Goal: Task Accomplishment & Management: Manage account settings

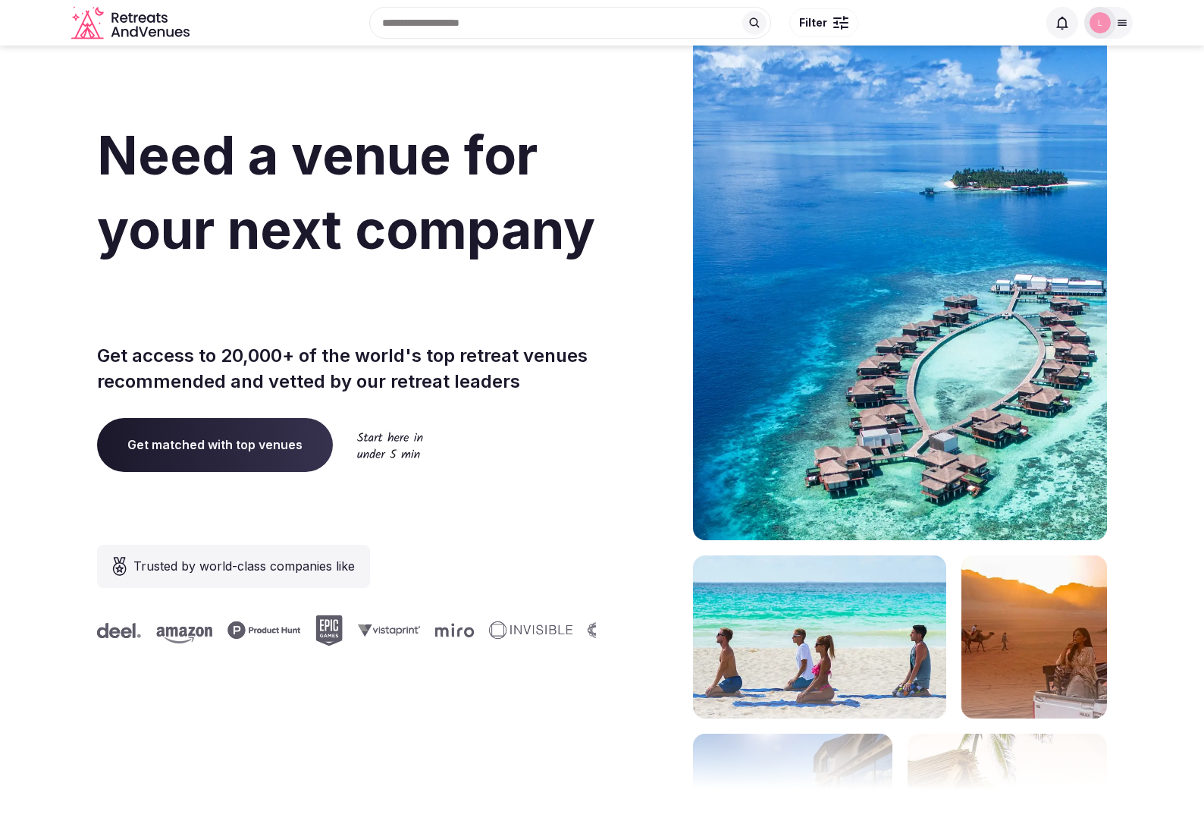
click at [1114, 21] on div at bounding box center [1101, 23] width 32 height 32
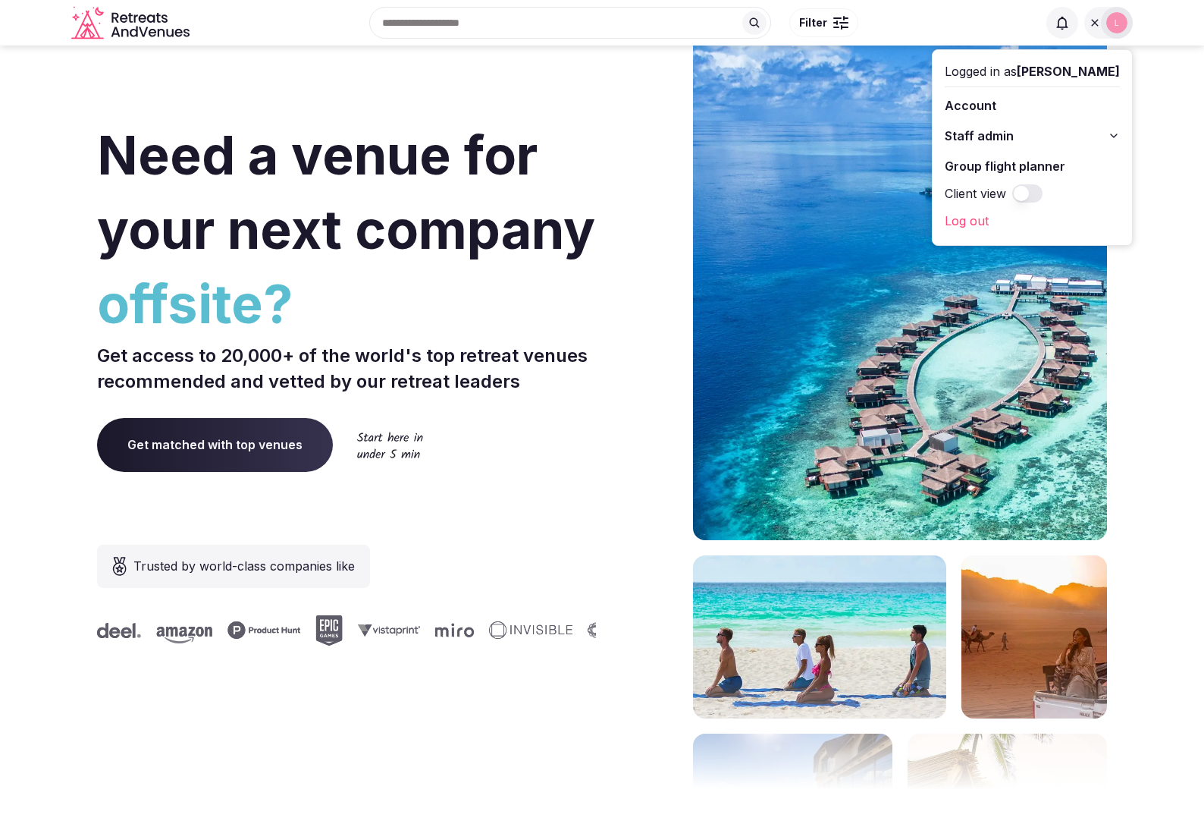
click at [1090, 140] on button "Staff admin" at bounding box center [1032, 136] width 175 height 24
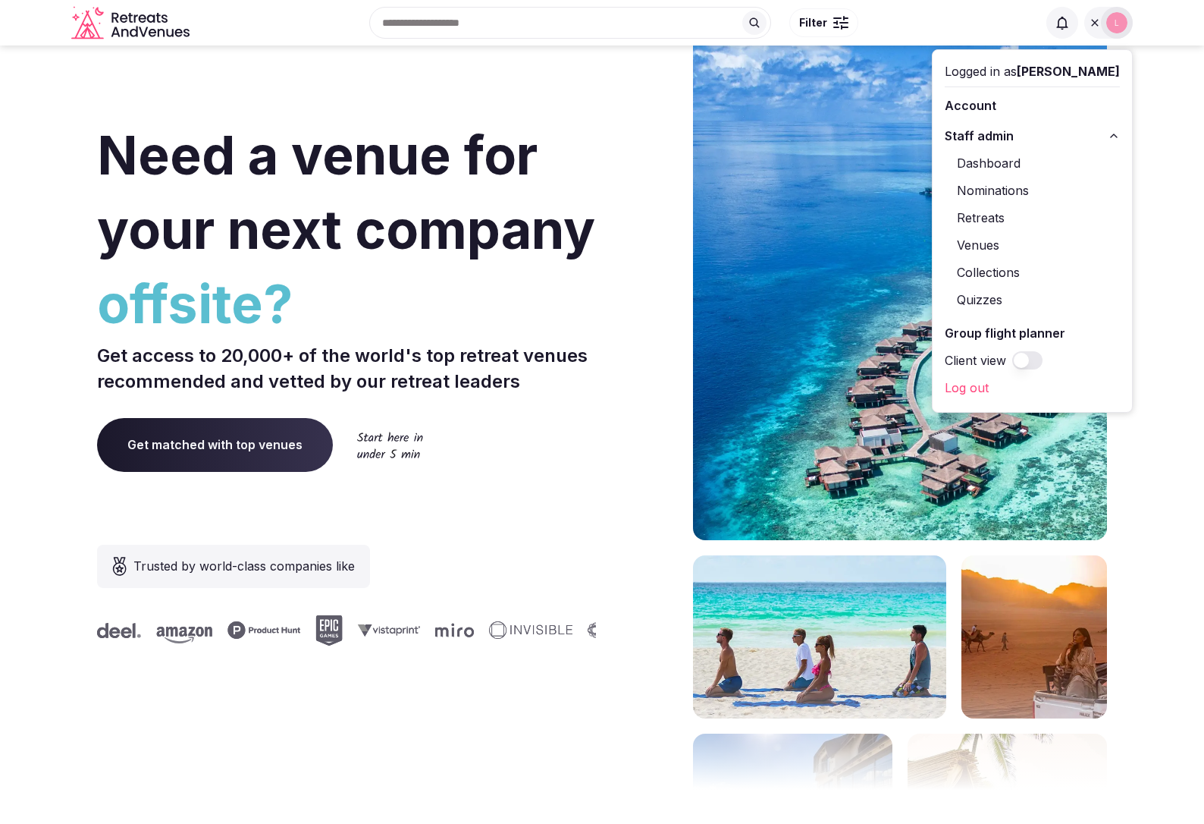
click at [1053, 212] on link "Retreats" at bounding box center [1032, 218] width 175 height 24
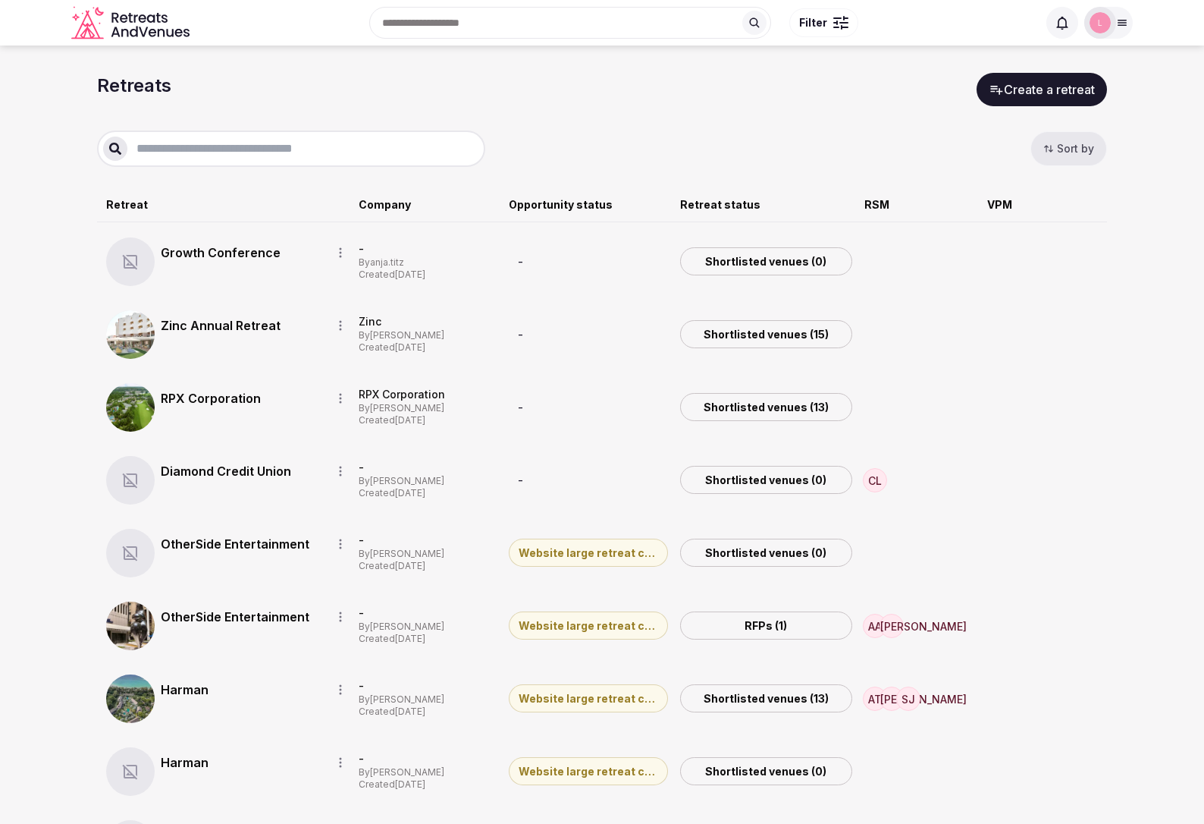
click at [1050, 152] on icon "button" at bounding box center [1049, 148] width 11 height 11
click at [1066, 101] on button "Oldest" at bounding box center [1104, 95] width 114 height 24
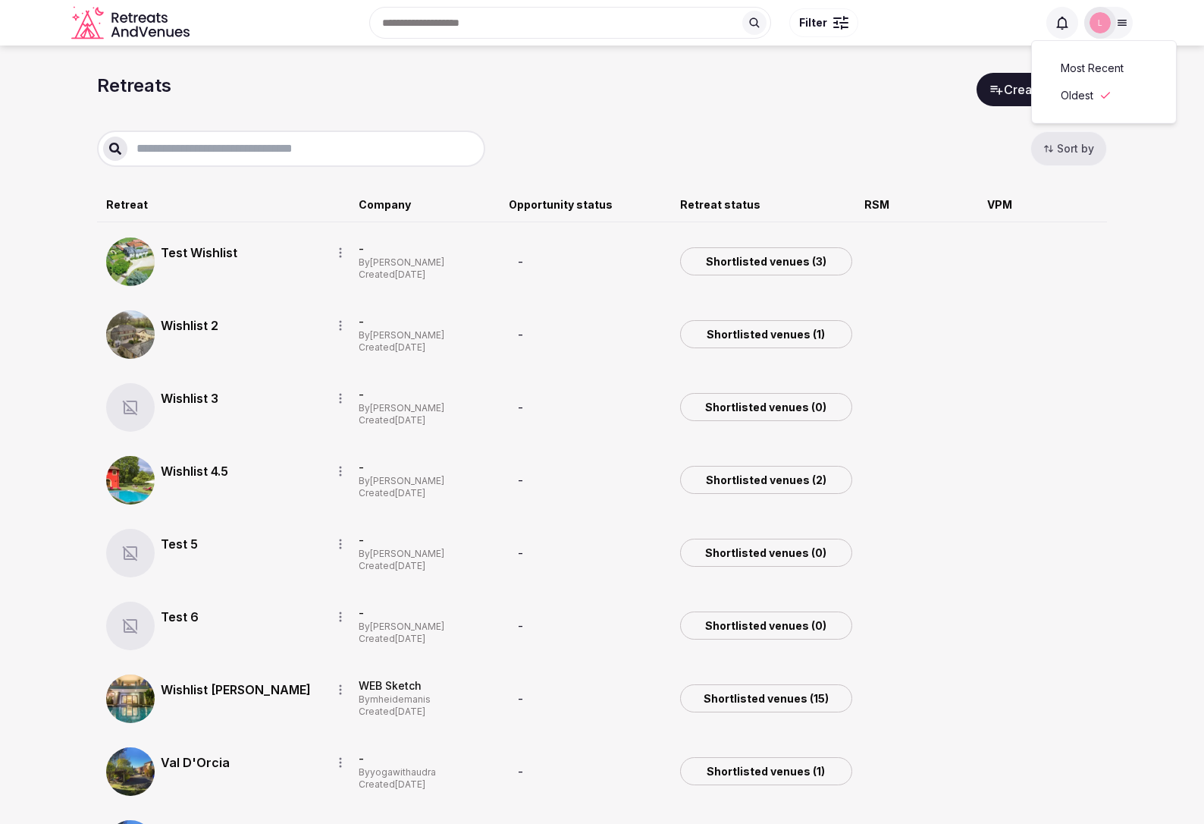
click at [778, 101] on div "Retreats Create a retreat" at bounding box center [602, 89] width 1010 height 33
click at [1051, 149] on icon "button" at bounding box center [1049, 149] width 8 height 6
click at [1080, 73] on button "Most Recent" at bounding box center [1104, 68] width 114 height 24
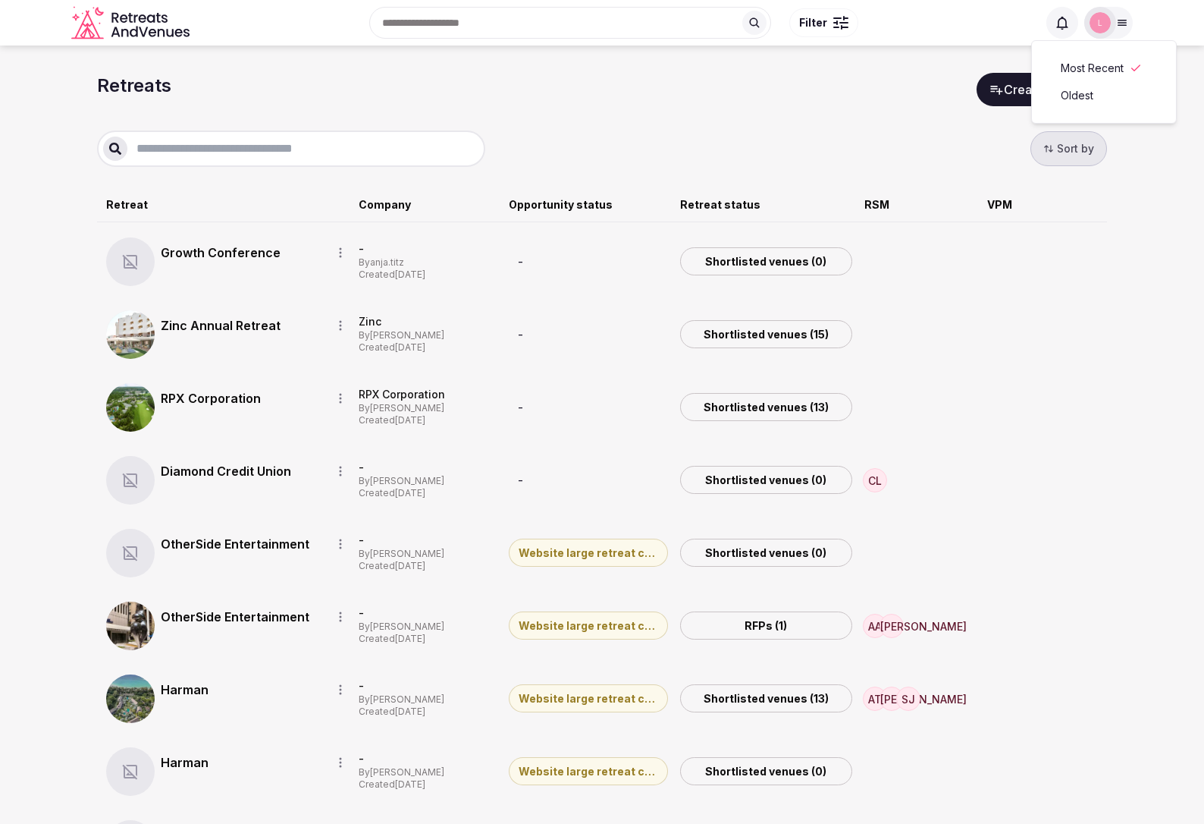
click at [1075, 102] on button "Oldest" at bounding box center [1104, 95] width 114 height 24
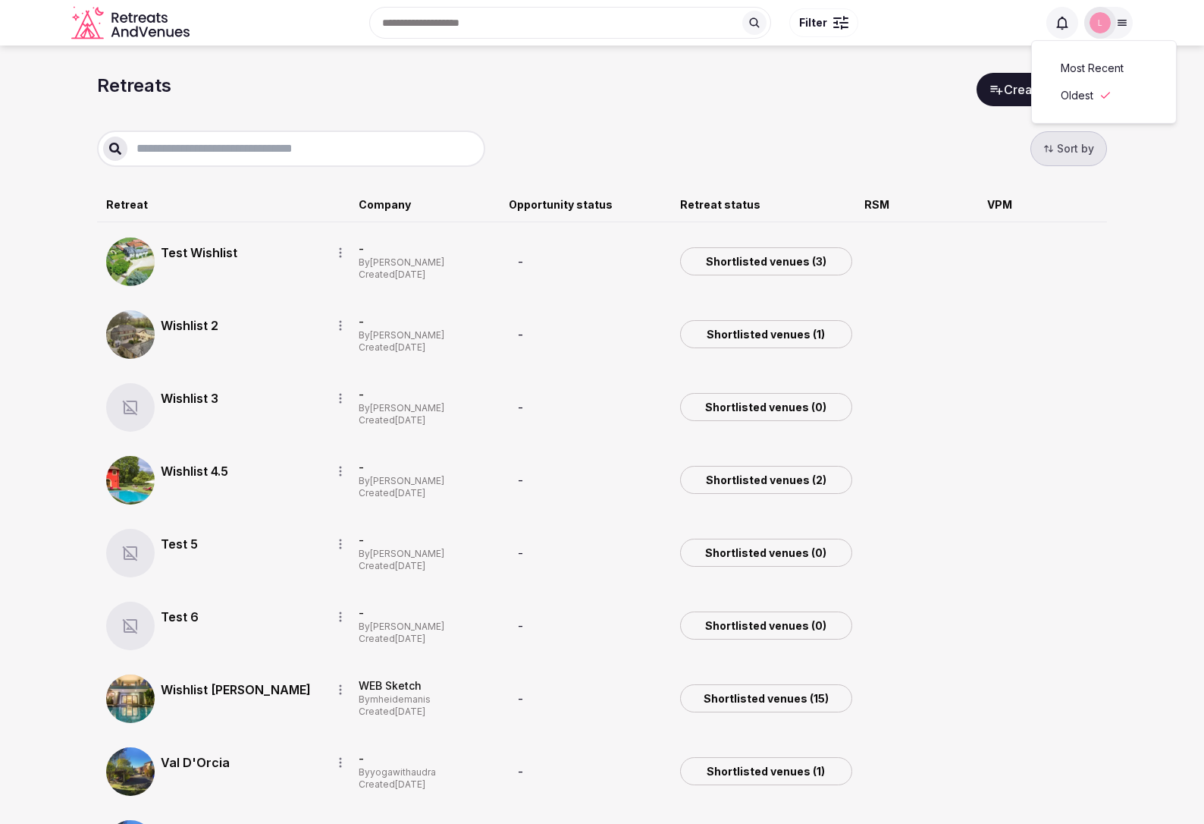
click at [1096, 77] on button "Most Recent" at bounding box center [1104, 68] width 114 height 24
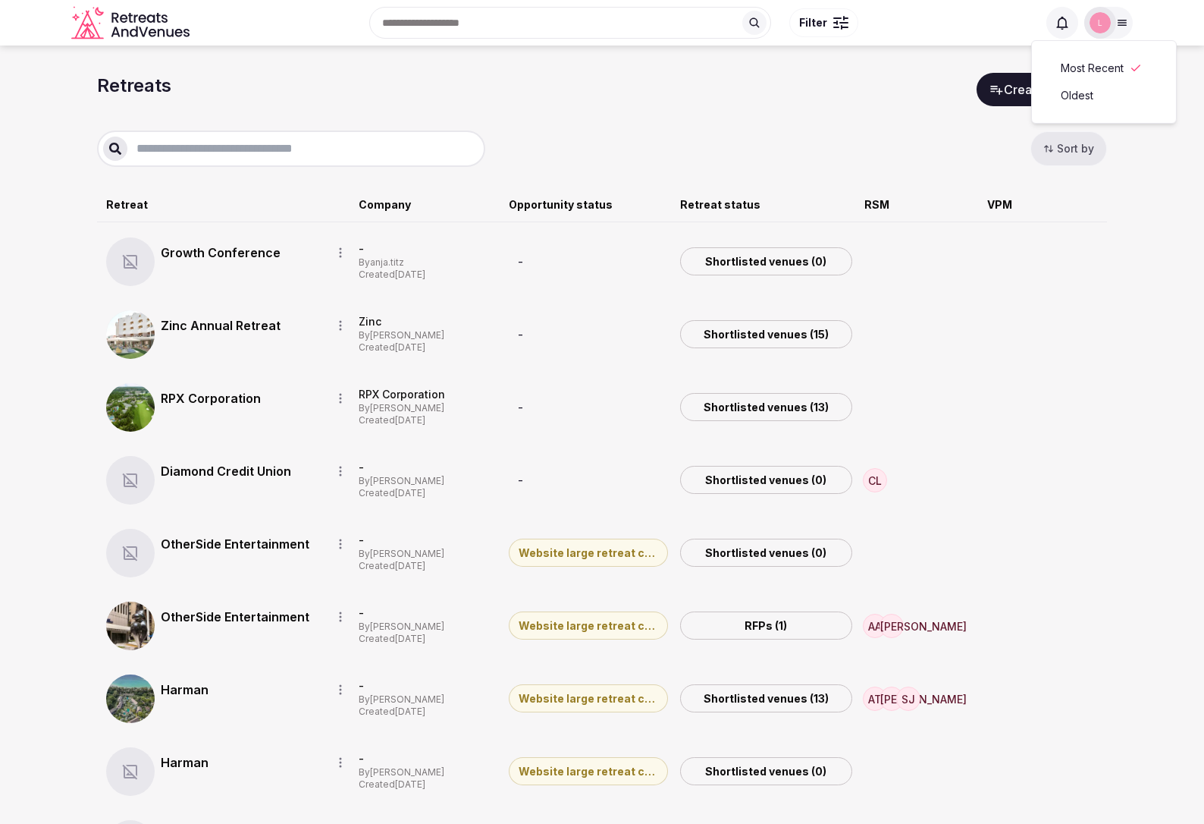
click at [1053, 151] on icon "button" at bounding box center [1049, 148] width 11 height 11
click at [1079, 99] on button "Oldest" at bounding box center [1104, 95] width 114 height 24
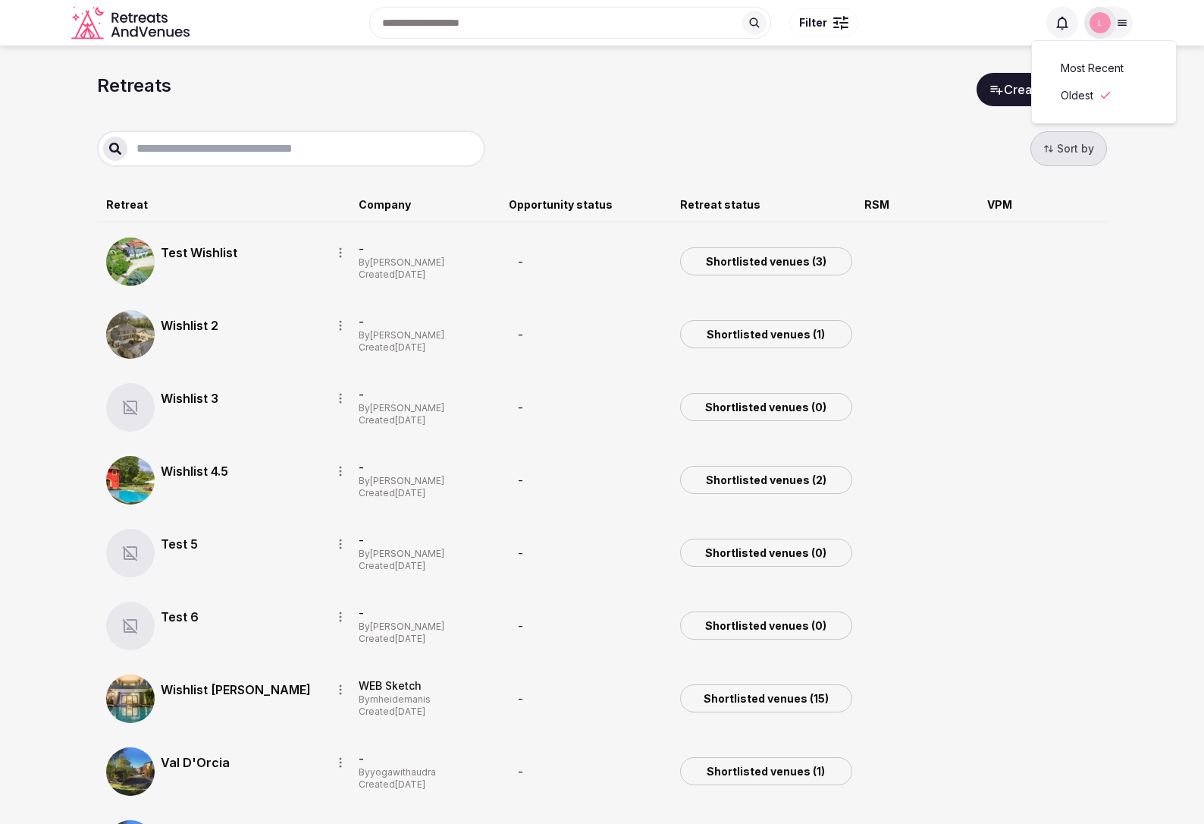
click at [1078, 74] on button "Most Recent" at bounding box center [1104, 68] width 114 height 24
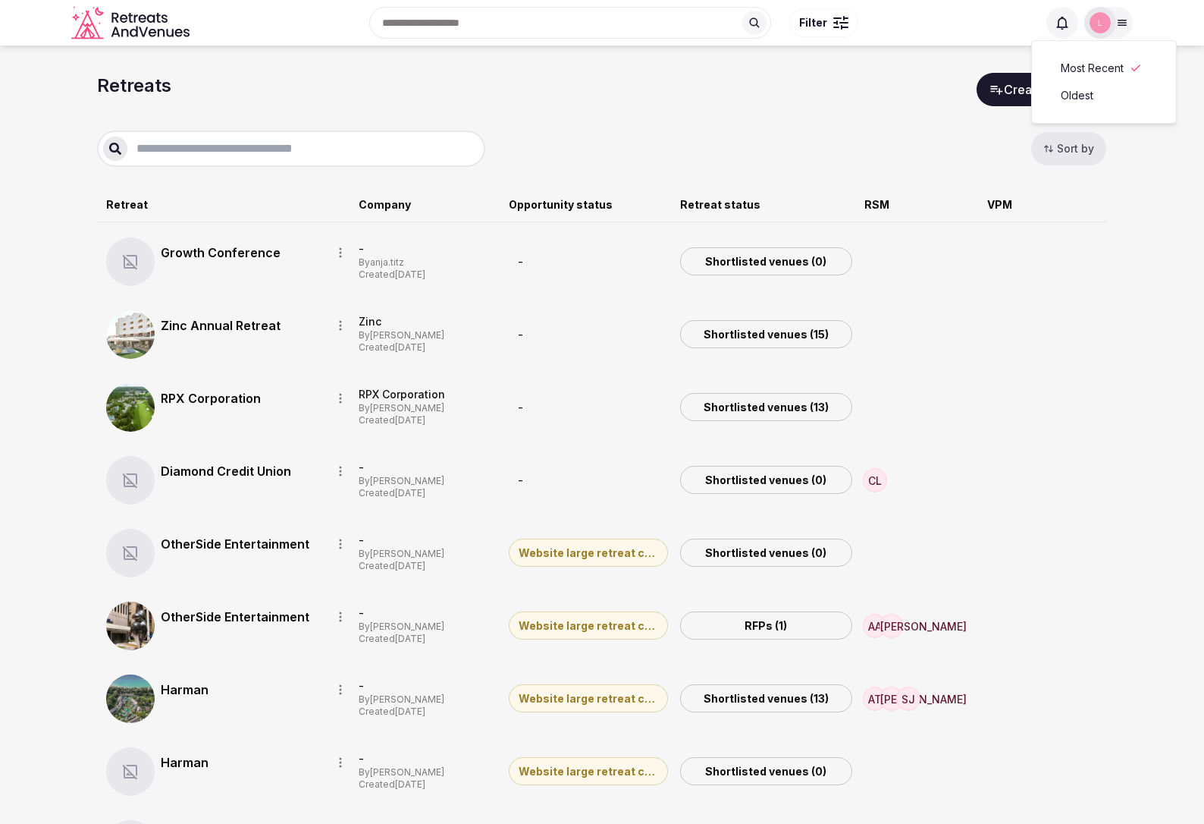
click at [929, 144] on div "Sort by" at bounding box center [602, 148] width 1010 height 36
click at [1061, 149] on button "Sort by" at bounding box center [1069, 148] width 77 height 35
click at [1082, 99] on button "Oldest" at bounding box center [1104, 95] width 114 height 24
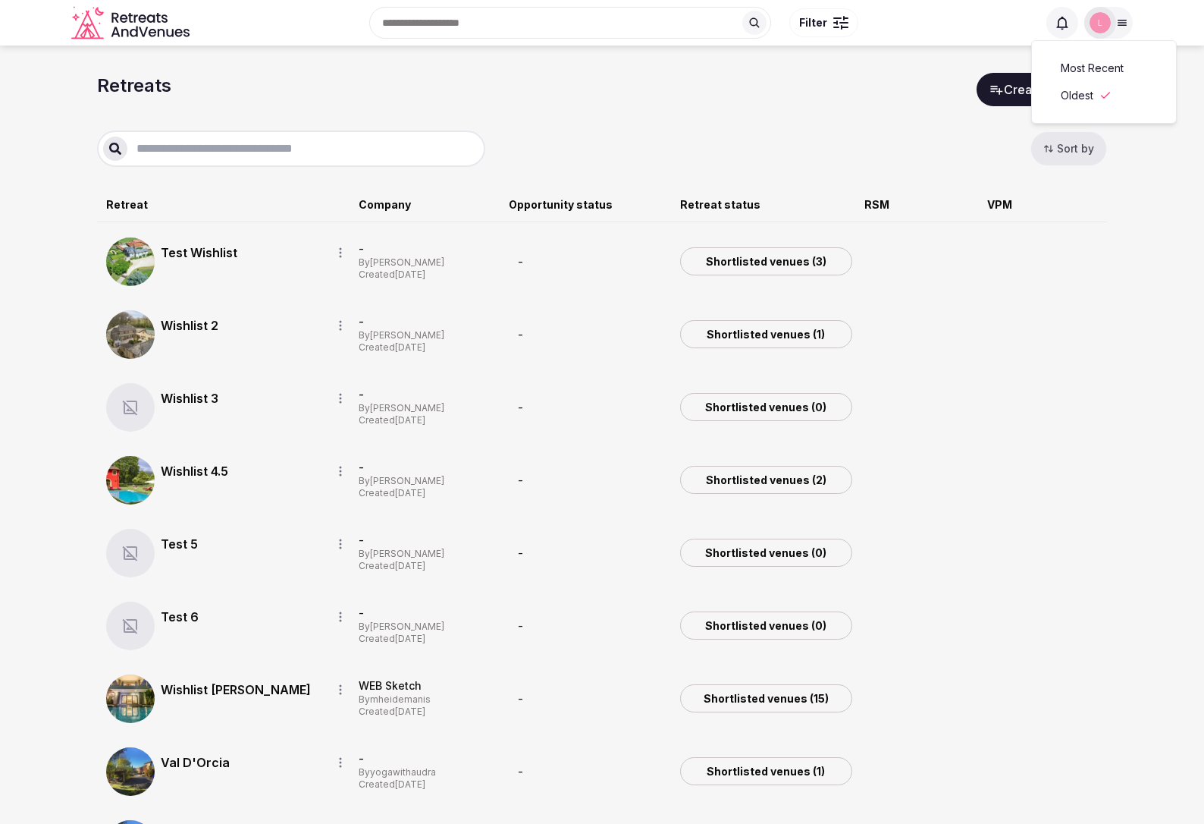
drag, startPoint x: 436, startPoint y: 271, endPoint x: 468, endPoint y: 269, distance: 31.9
click at [468, 269] on div "Created [DATE]" at bounding box center [428, 274] width 138 height 13
click at [1069, 158] on button "Sort by" at bounding box center [1069, 148] width 77 height 35
click at [1075, 67] on button "Most Recent" at bounding box center [1104, 68] width 114 height 24
